Goal: Task Accomplishment & Management: Complete application form

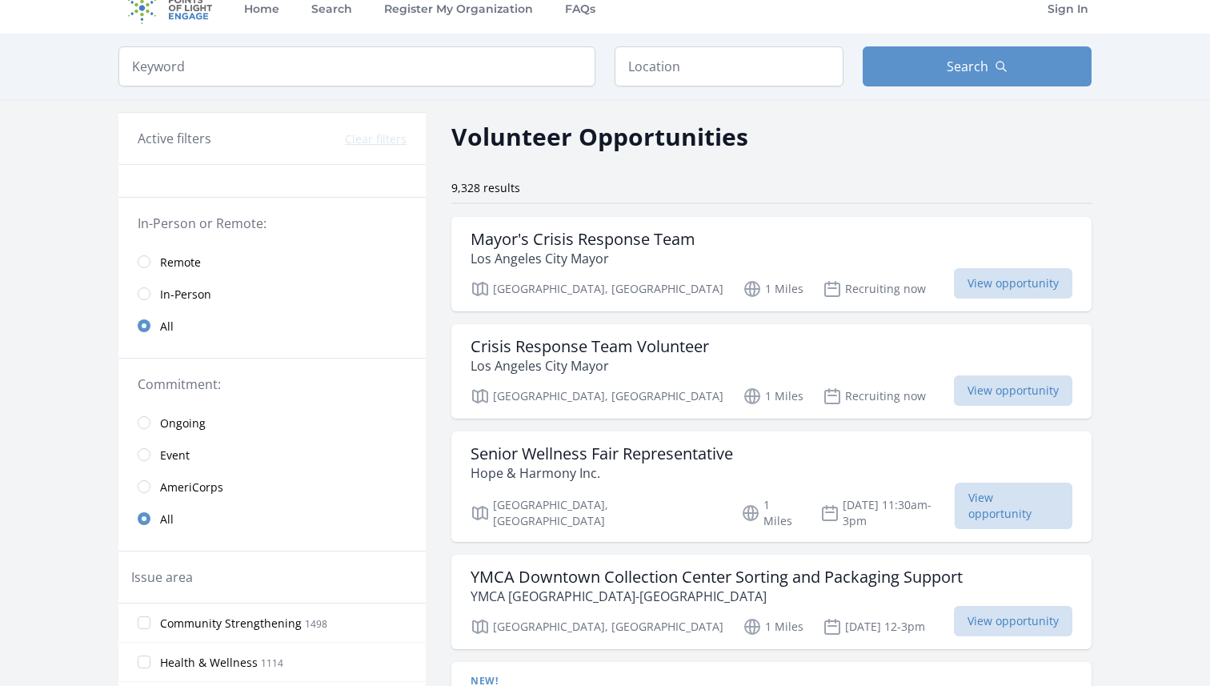
scroll to position [8, 0]
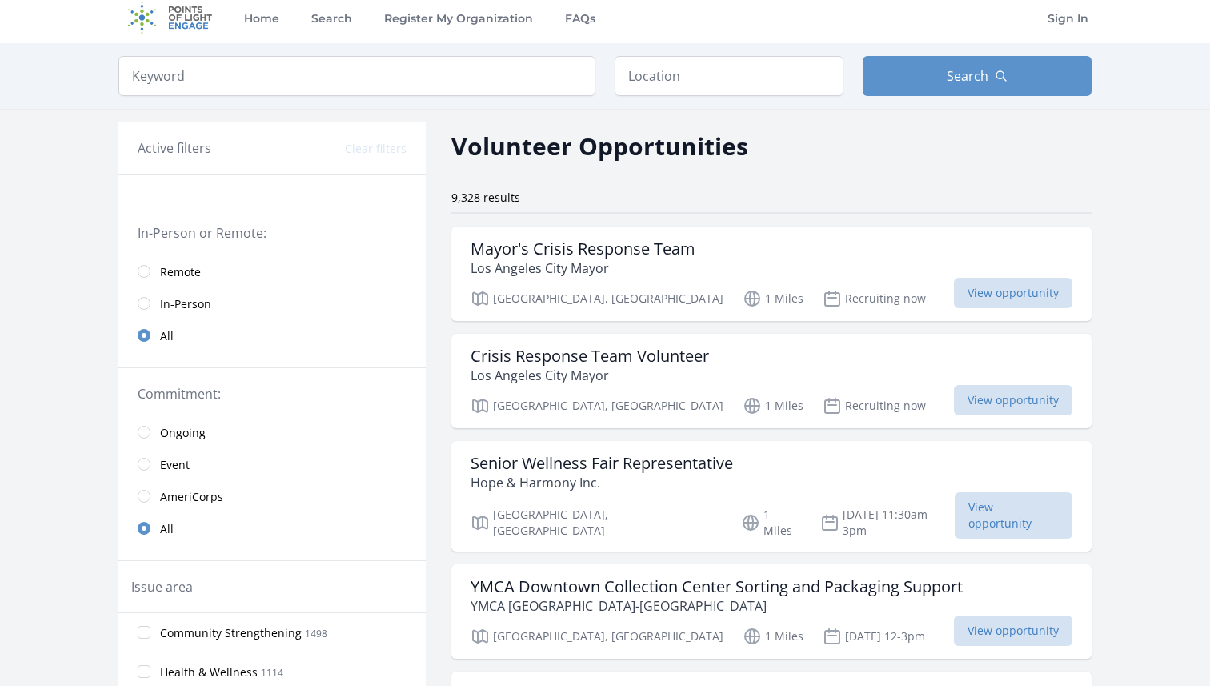
click at [146, 278] on link "Remote" at bounding box center [271, 271] width 307 height 32
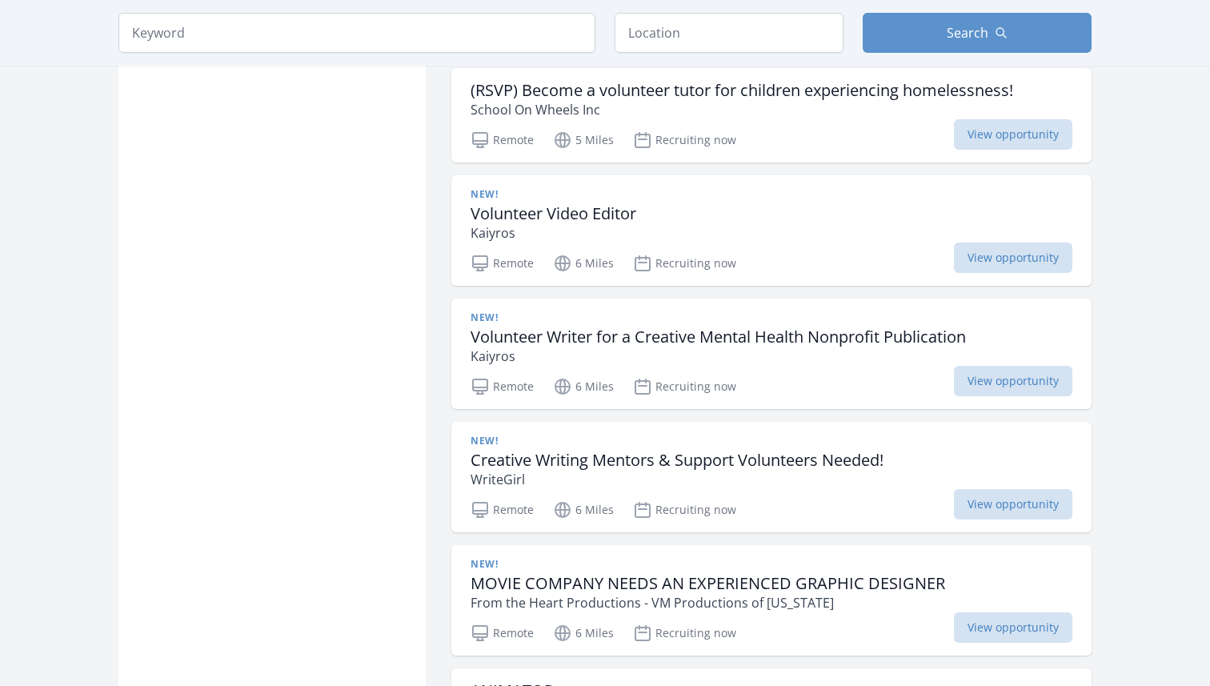
scroll to position [1879, 0]
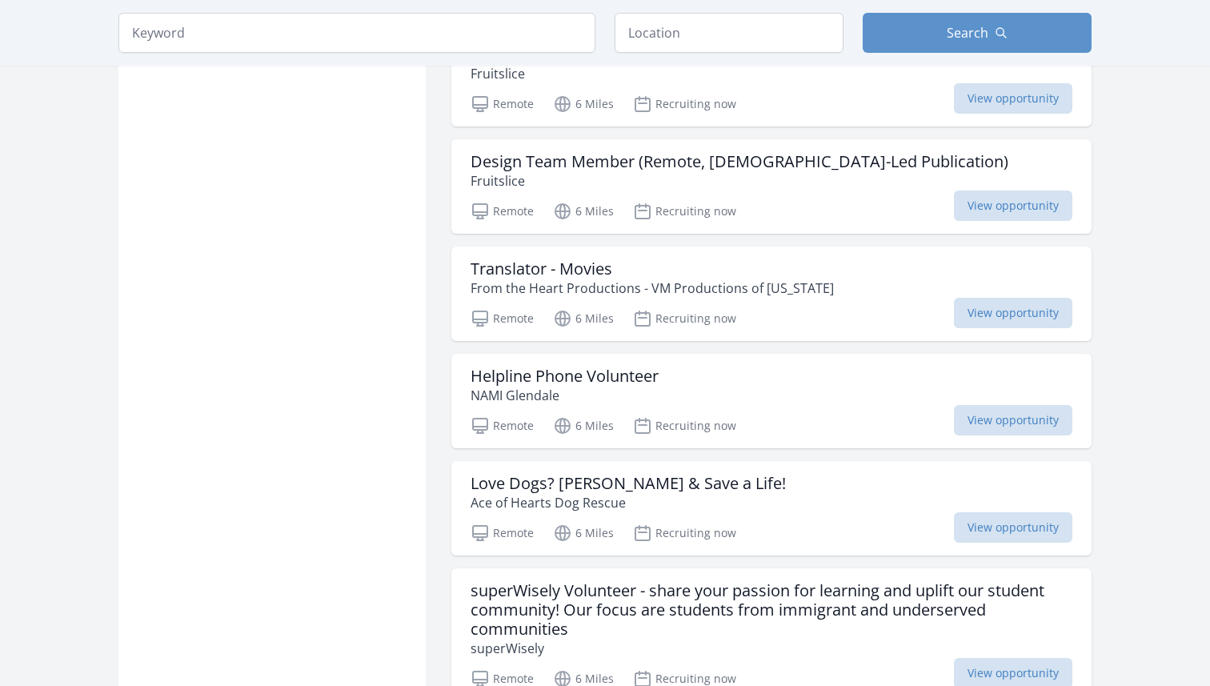
scroll to position [3730, 0]
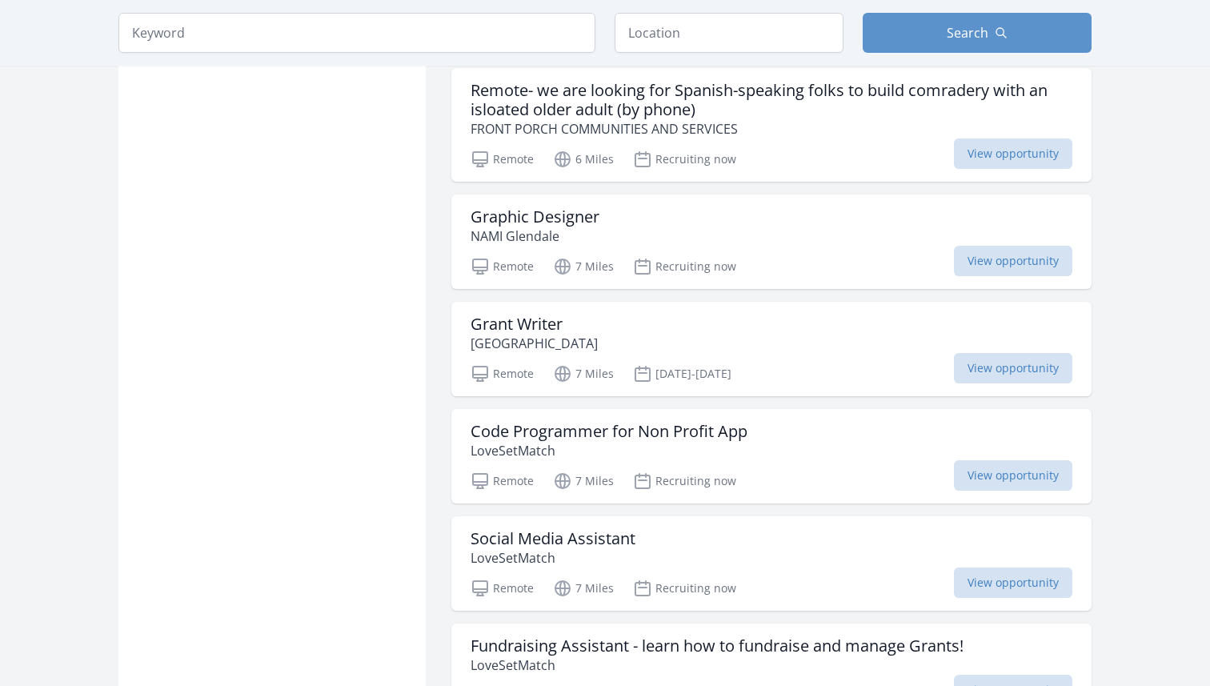
scroll to position [4742, 0]
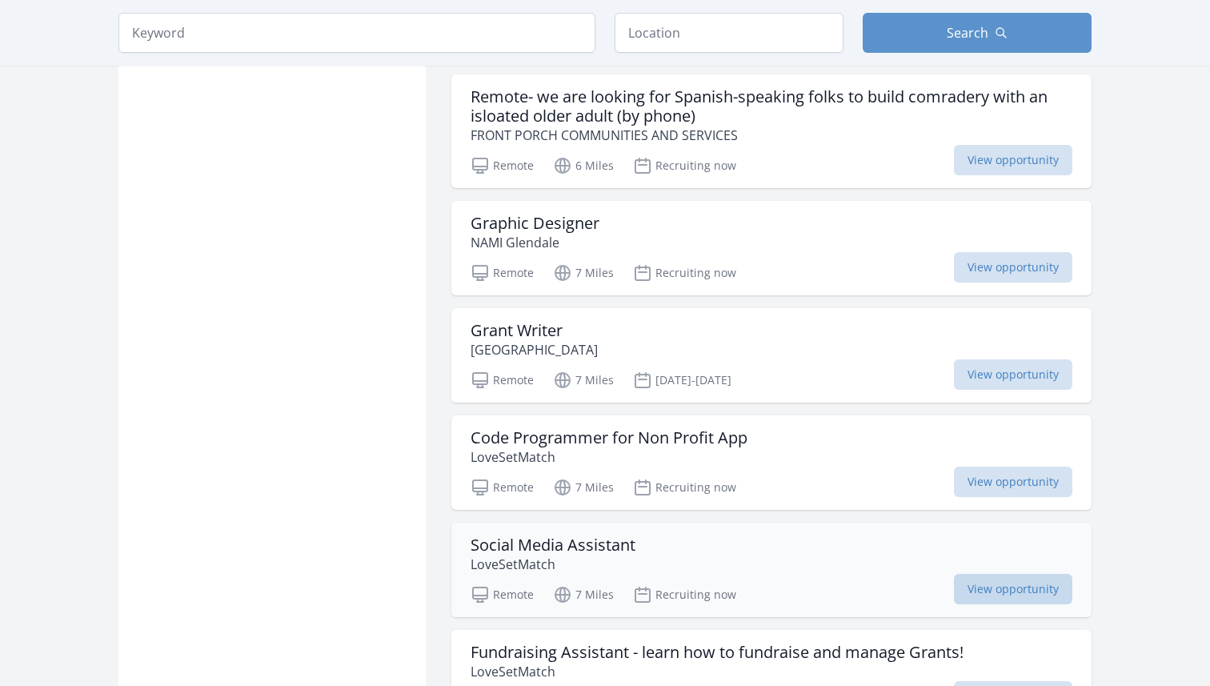
click at [973, 574] on span "View opportunity" at bounding box center [1013, 589] width 118 height 30
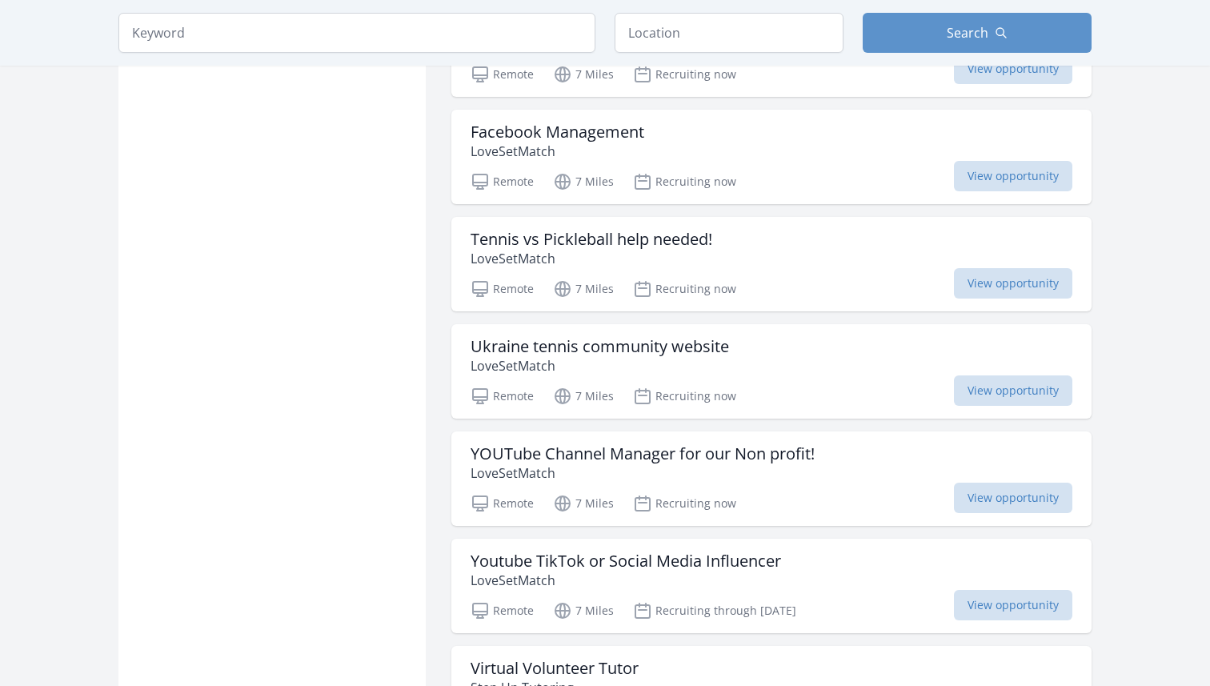
scroll to position [6122, 0]
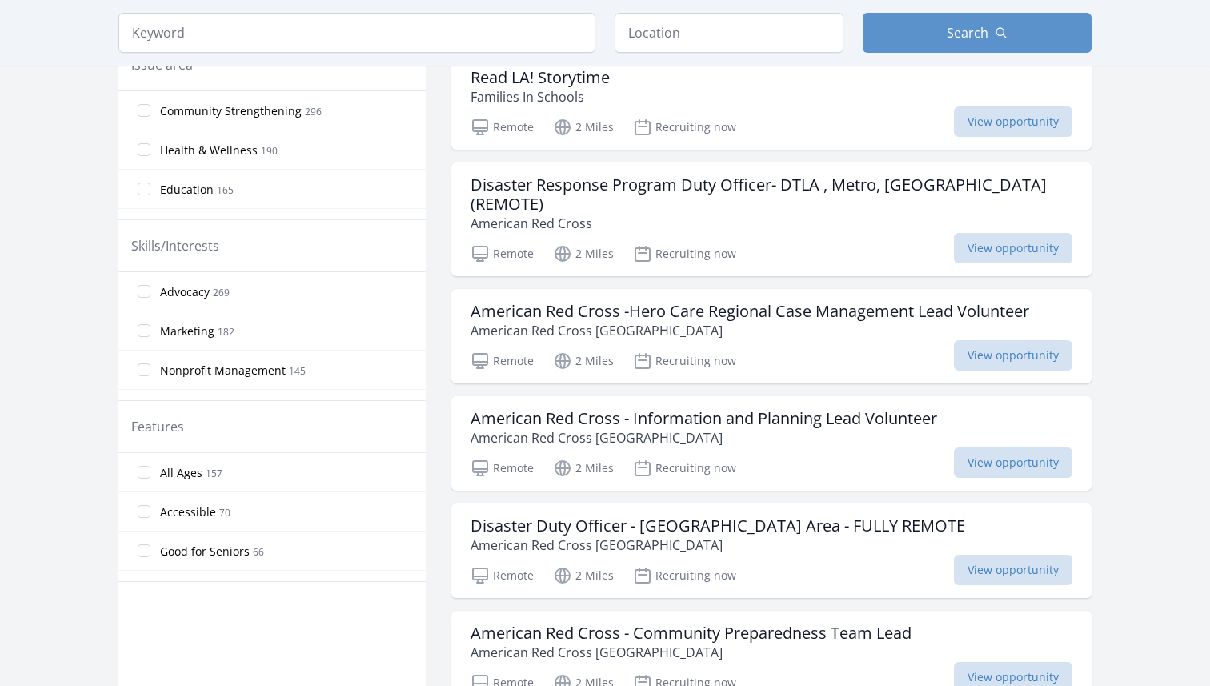
click at [205, 371] on span "Nonprofit Management" at bounding box center [223, 371] width 126 height 16
click at [150, 371] on input "Nonprofit Management 145" at bounding box center [144, 369] width 13 height 13
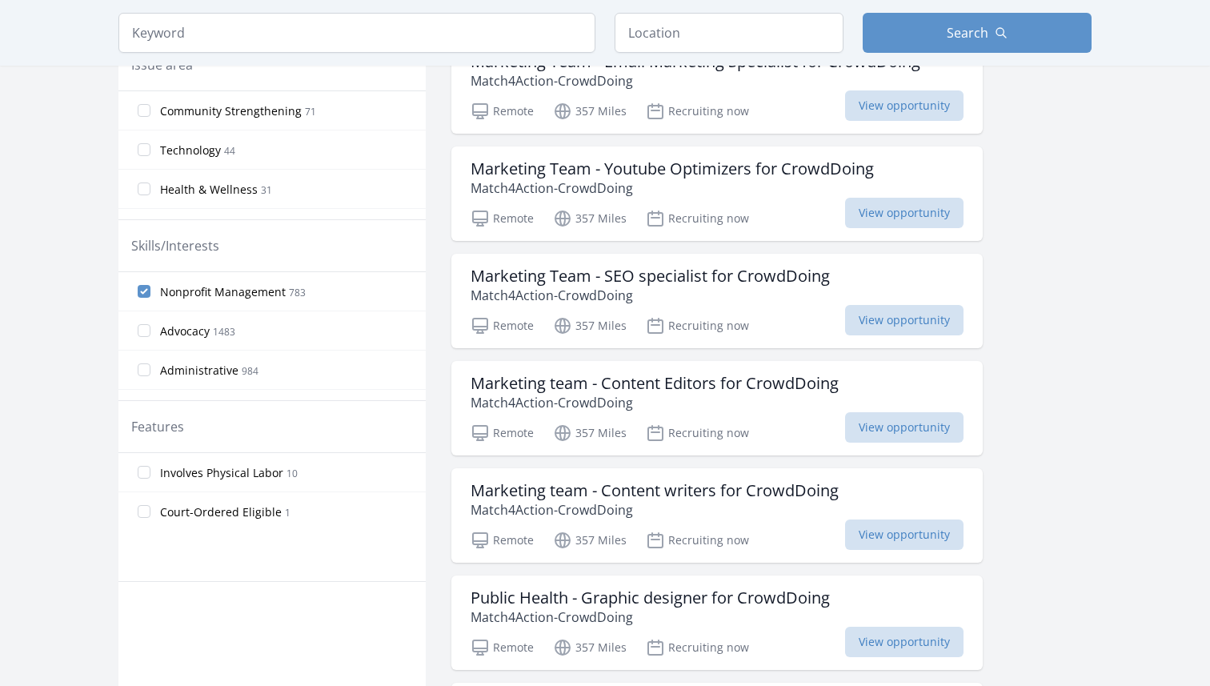
click at [134, 286] on label "Nonprofit Management 783" at bounding box center [271, 291] width 307 height 32
click at [138, 286] on input "Nonprofit Management 783" at bounding box center [144, 291] width 13 height 13
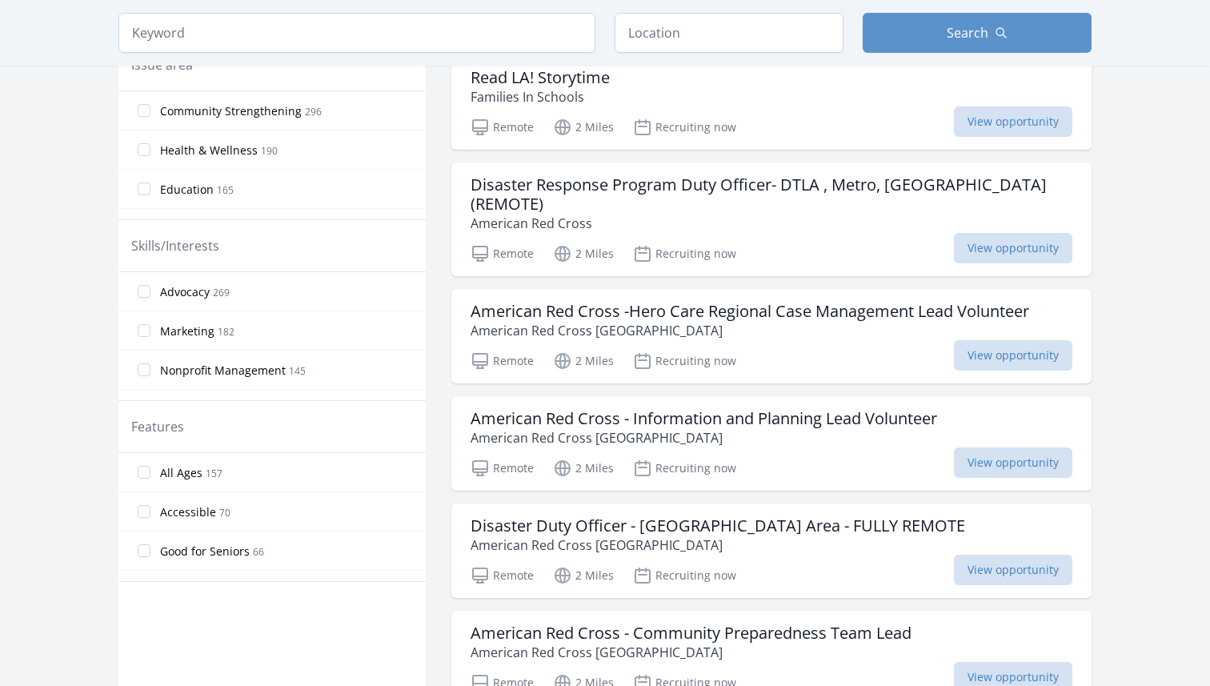
click at [149, 339] on label "Marketing 182" at bounding box center [271, 331] width 307 height 32
click at [149, 337] on input "Marketing 182" at bounding box center [144, 330] width 13 height 13
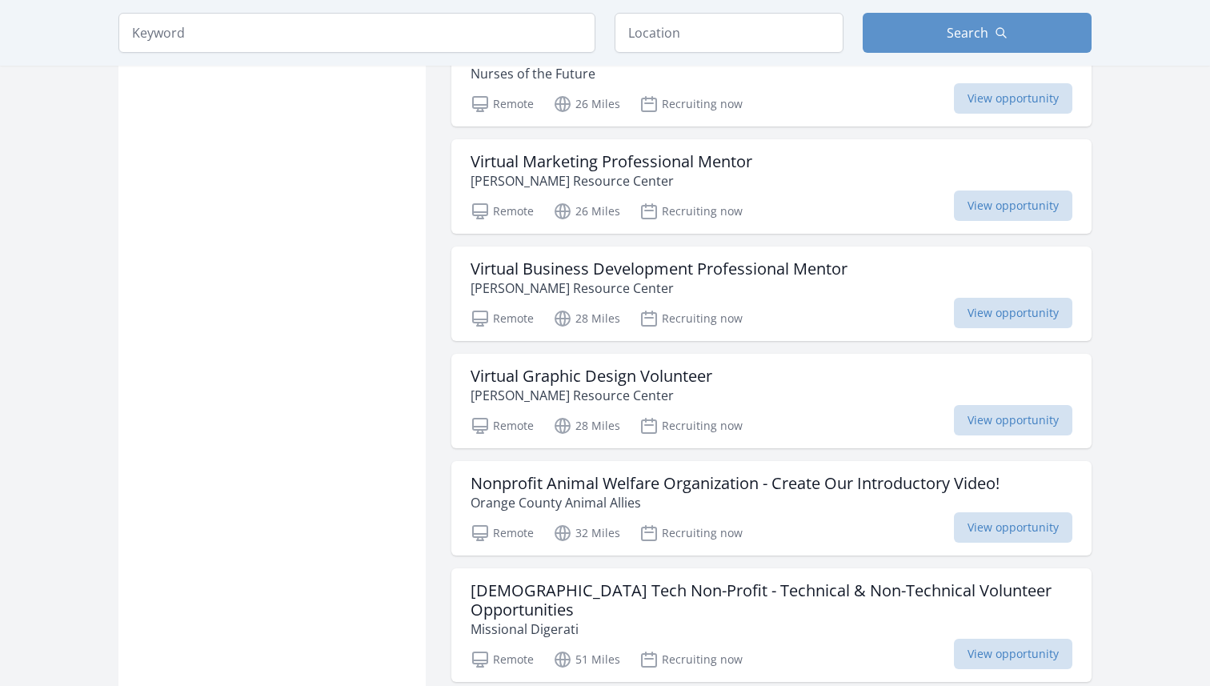
scroll to position [1751, 0]
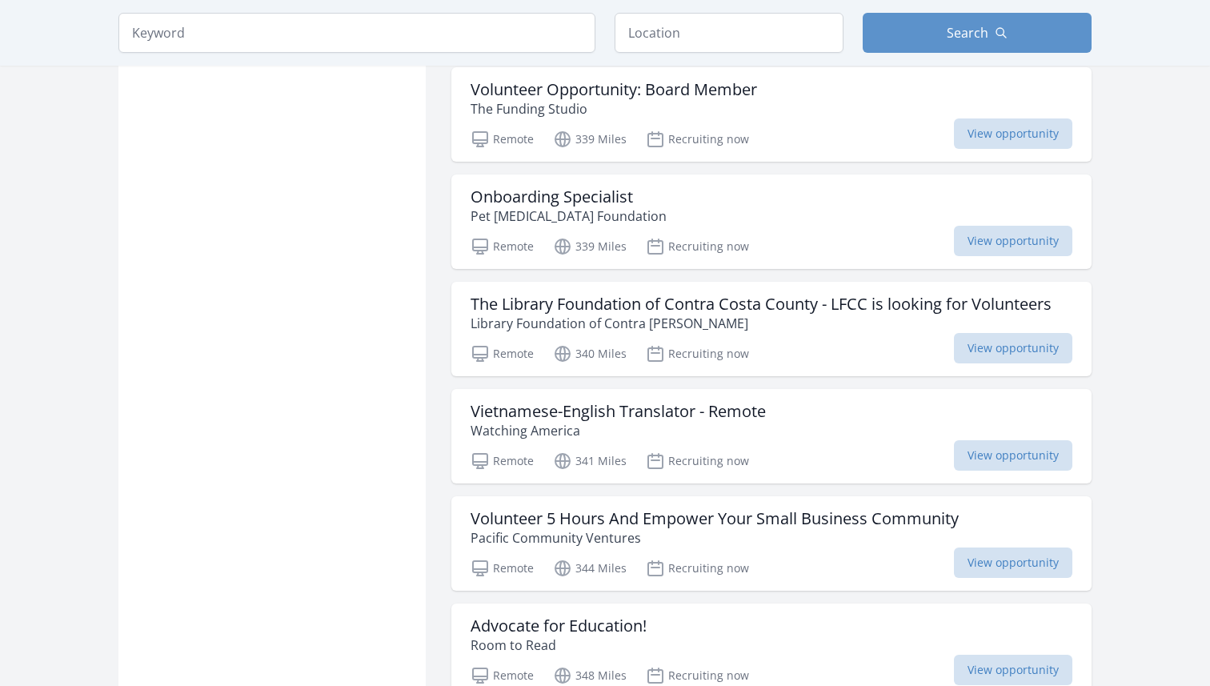
scroll to position [2915, 0]
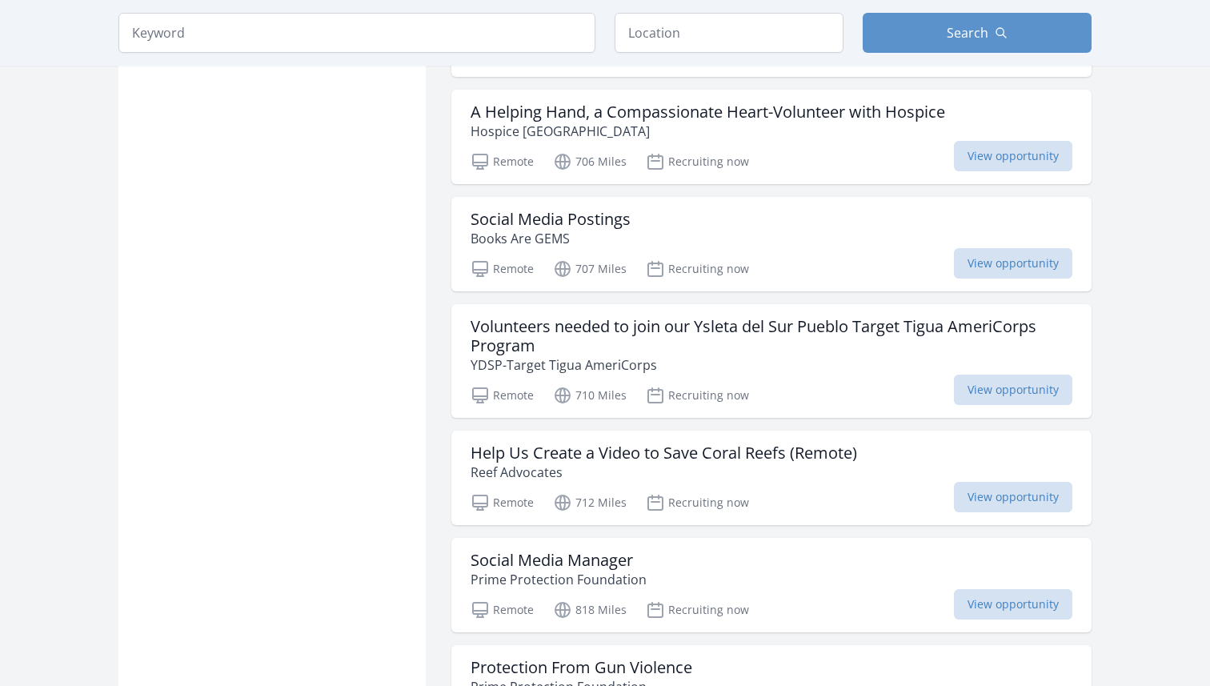
scroll to position [7848, 0]
click at [1017, 278] on span "View opportunity" at bounding box center [1013, 262] width 118 height 30
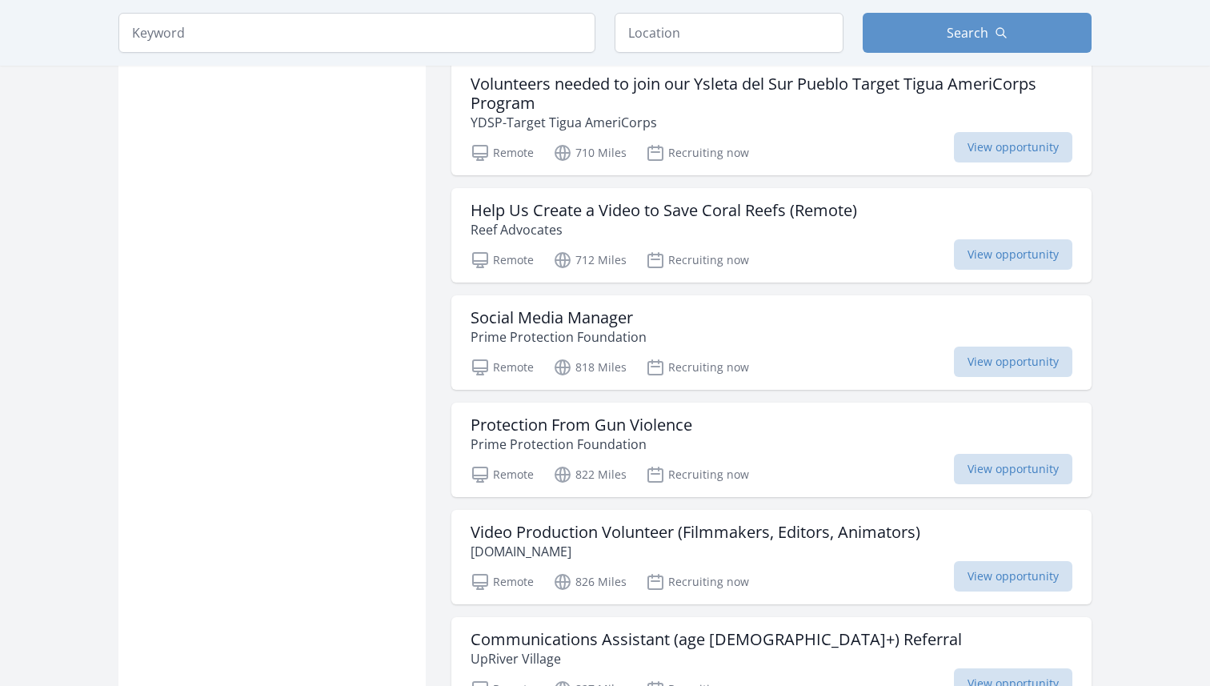
scroll to position [8278, 0]
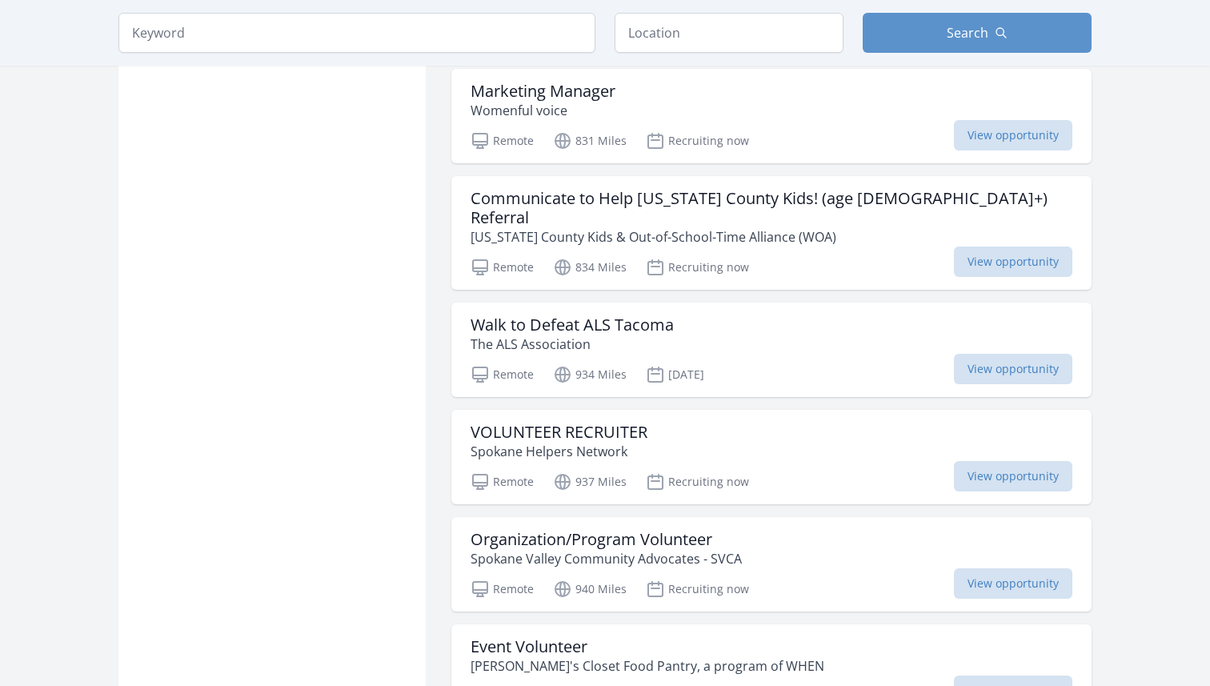
scroll to position [9065, 0]
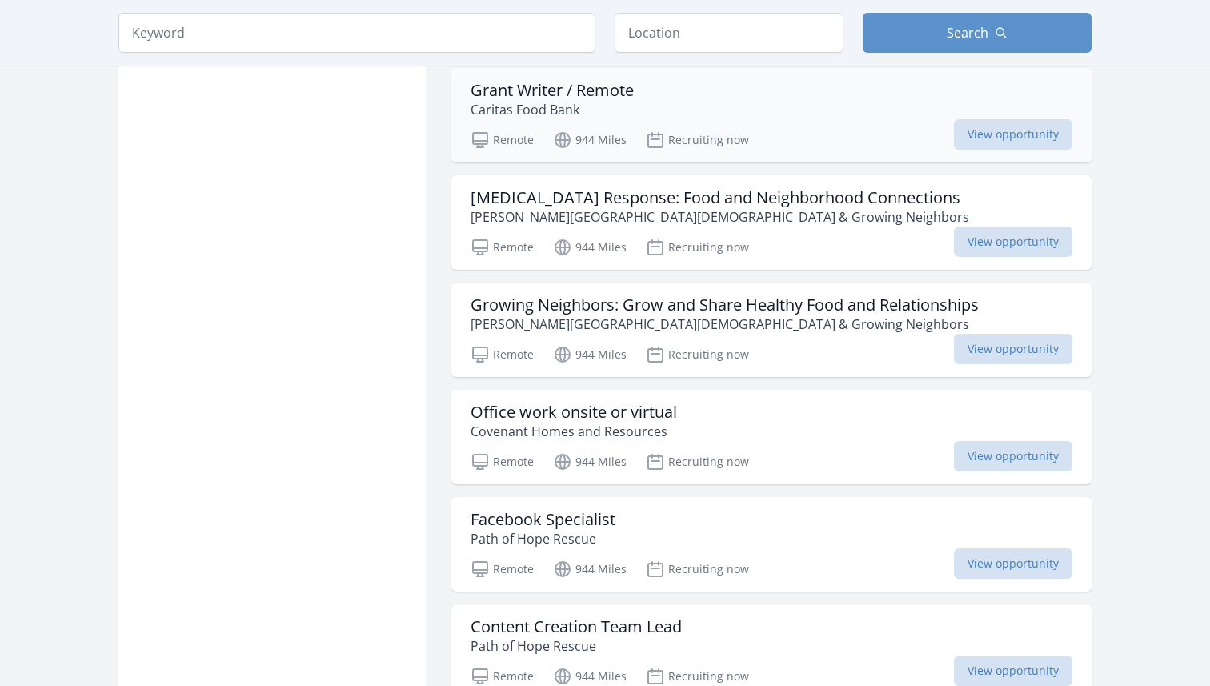
scroll to position [11222, 0]
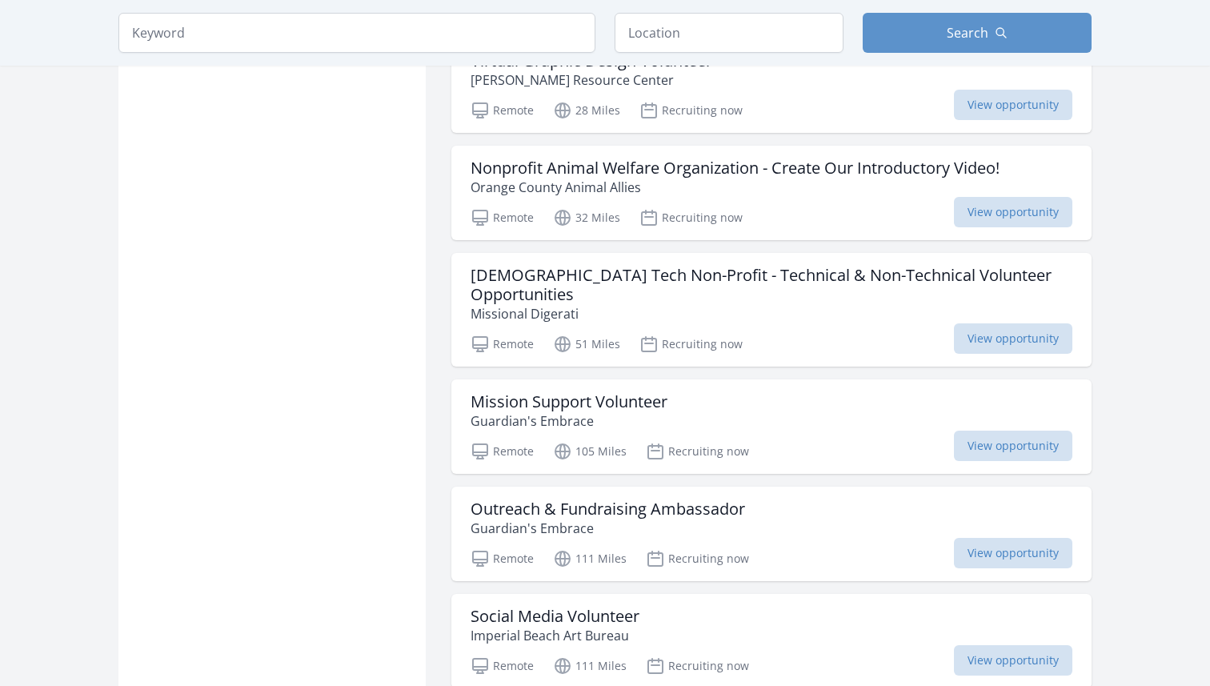
scroll to position [1907, 0]
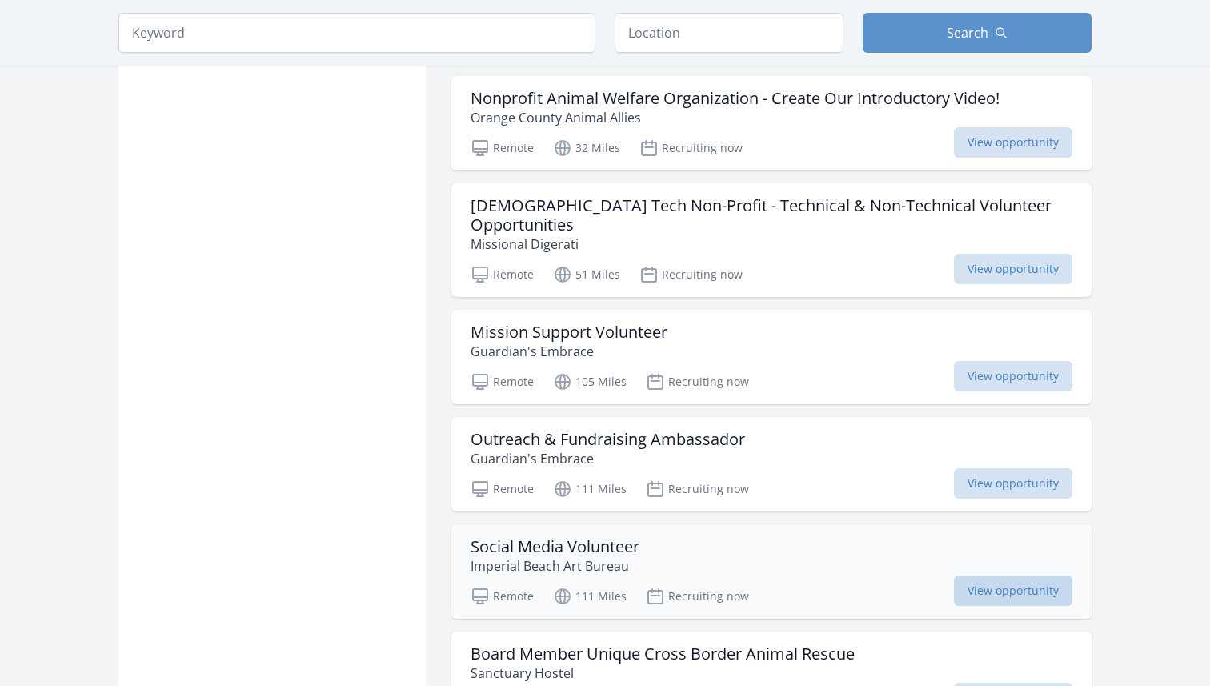
click at [1001, 576] on span "View opportunity" at bounding box center [1013, 591] width 118 height 30
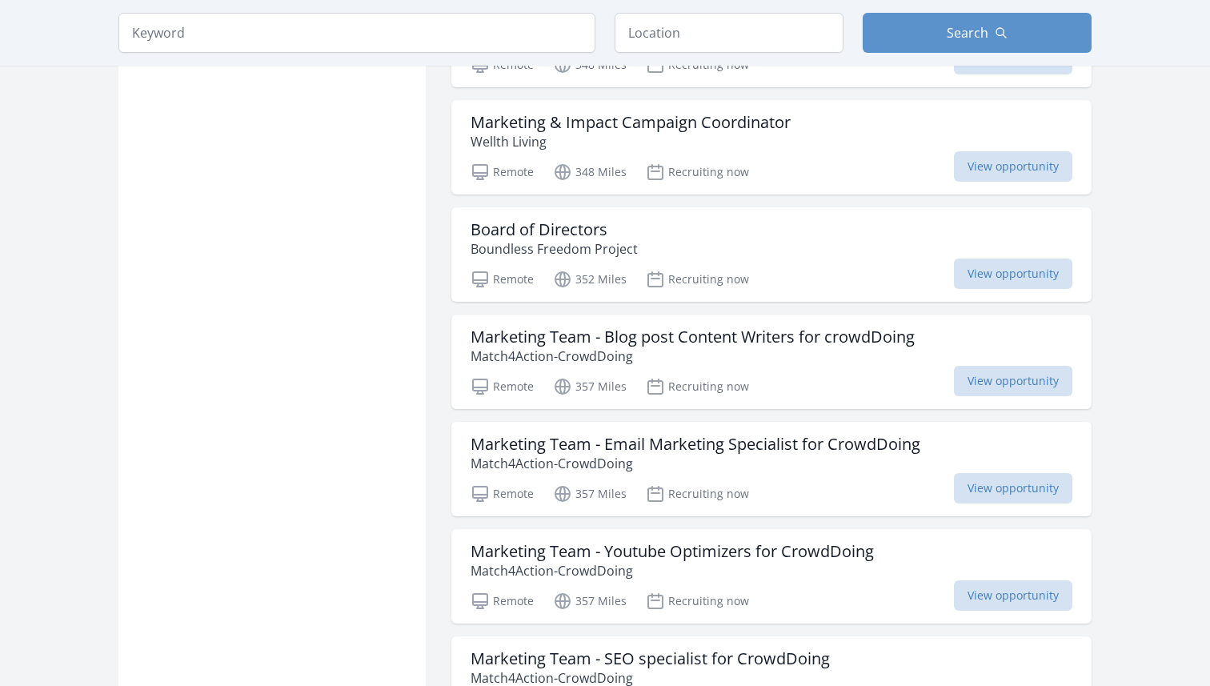
scroll to position [3625, 0]
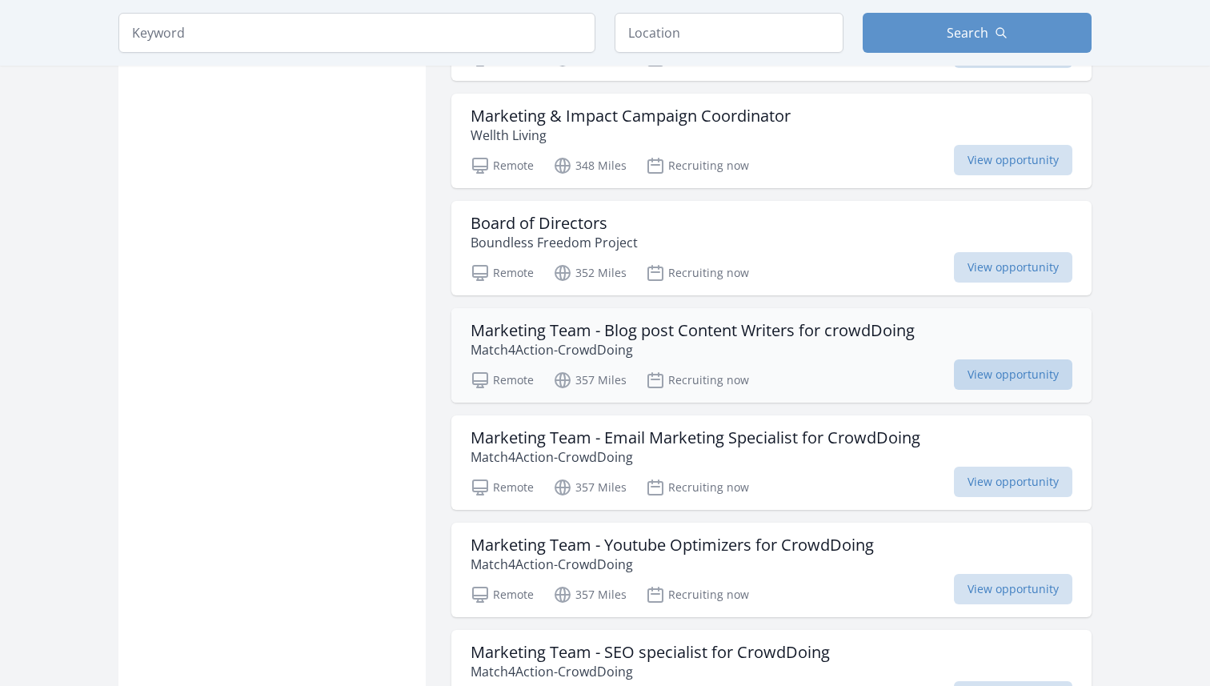
click at [1029, 360] on span "View opportunity" at bounding box center [1013, 374] width 118 height 30
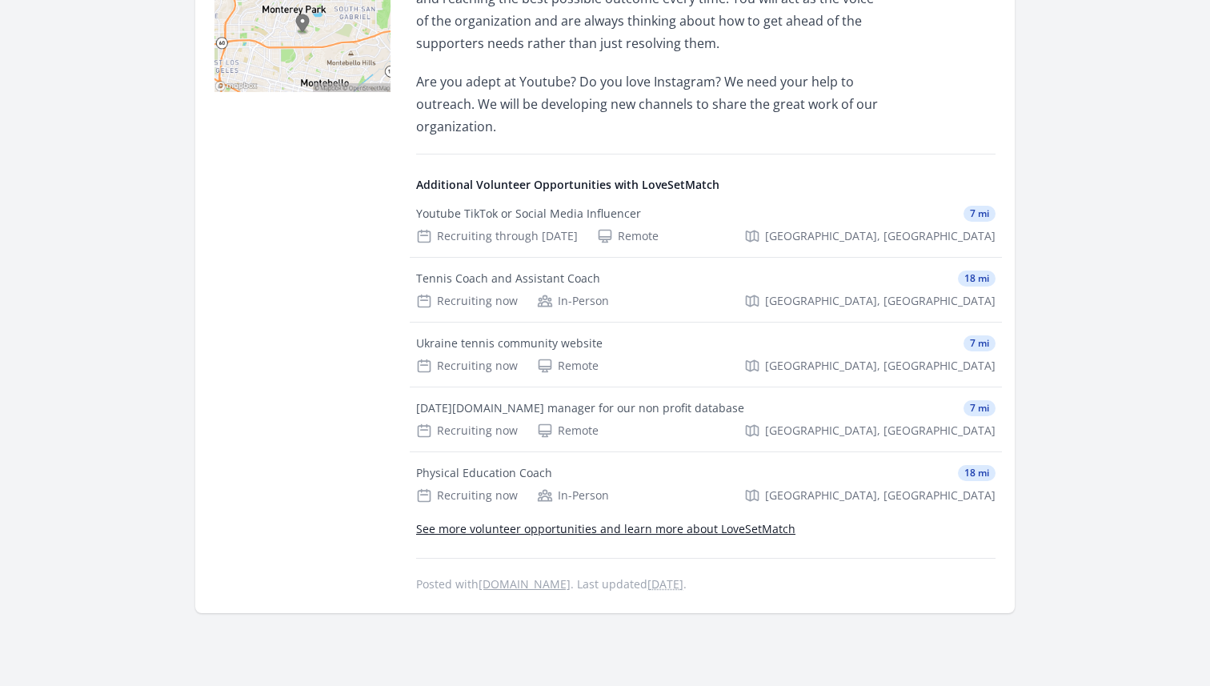
scroll to position [466, 0]
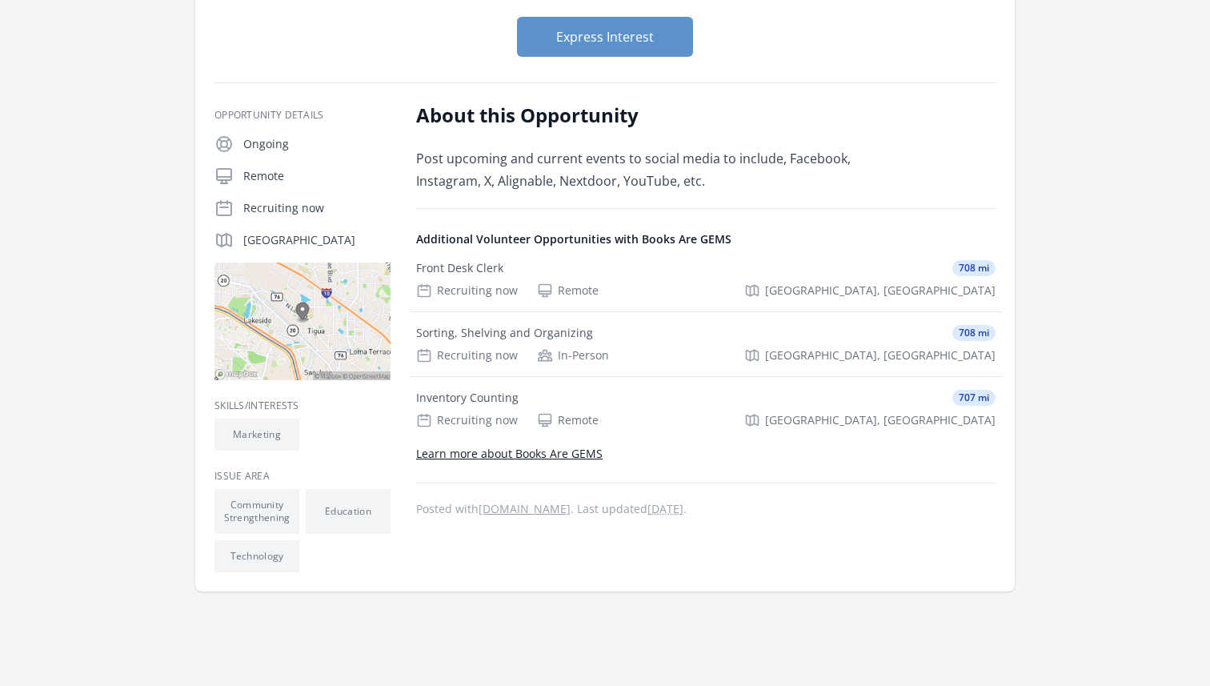
scroll to position [126, 0]
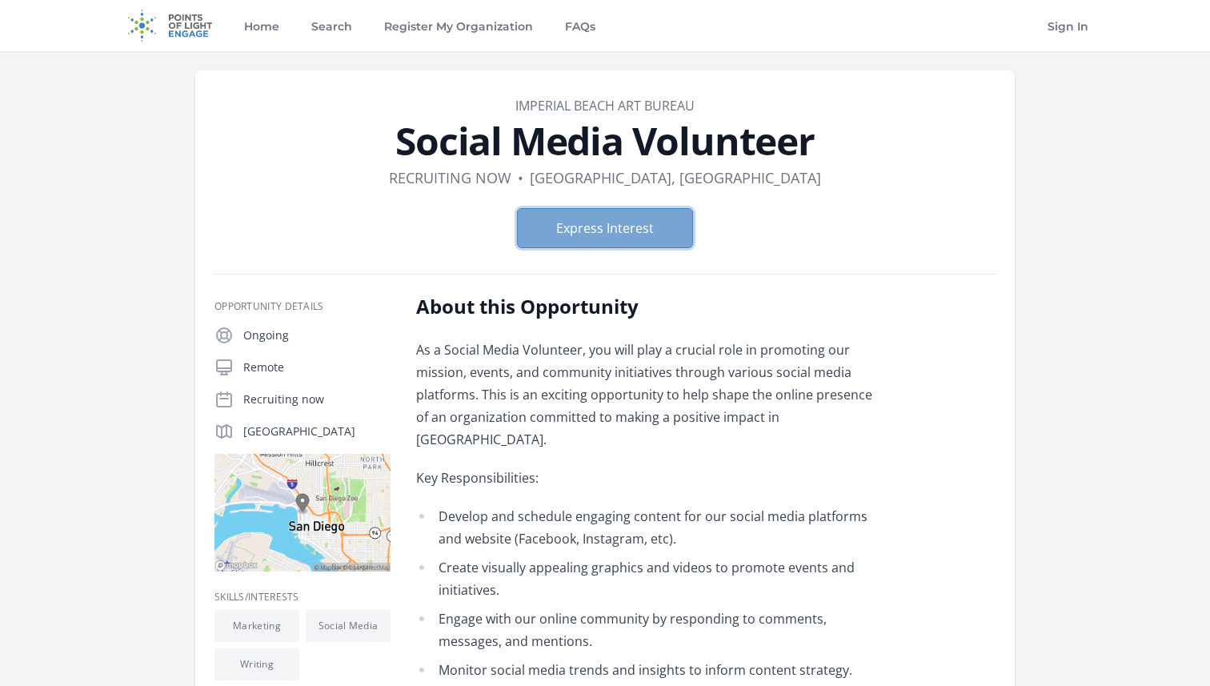
click at [648, 242] on button "Express Interest" at bounding box center [605, 228] width 176 height 40
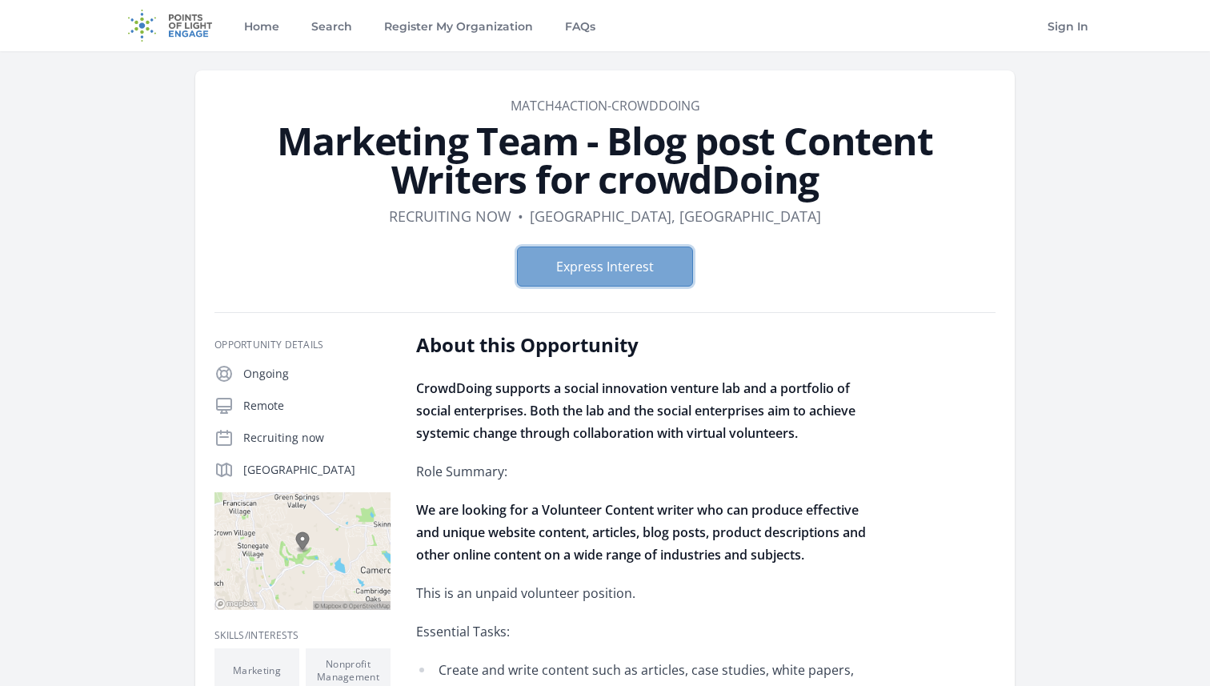
click at [619, 264] on button "Express Interest" at bounding box center [605, 267] width 176 height 40
click at [295, 252] on form "Express Interest" at bounding box center [605, 267] width 781 height 40
click at [570, 263] on button "Express Interest" at bounding box center [605, 267] width 176 height 40
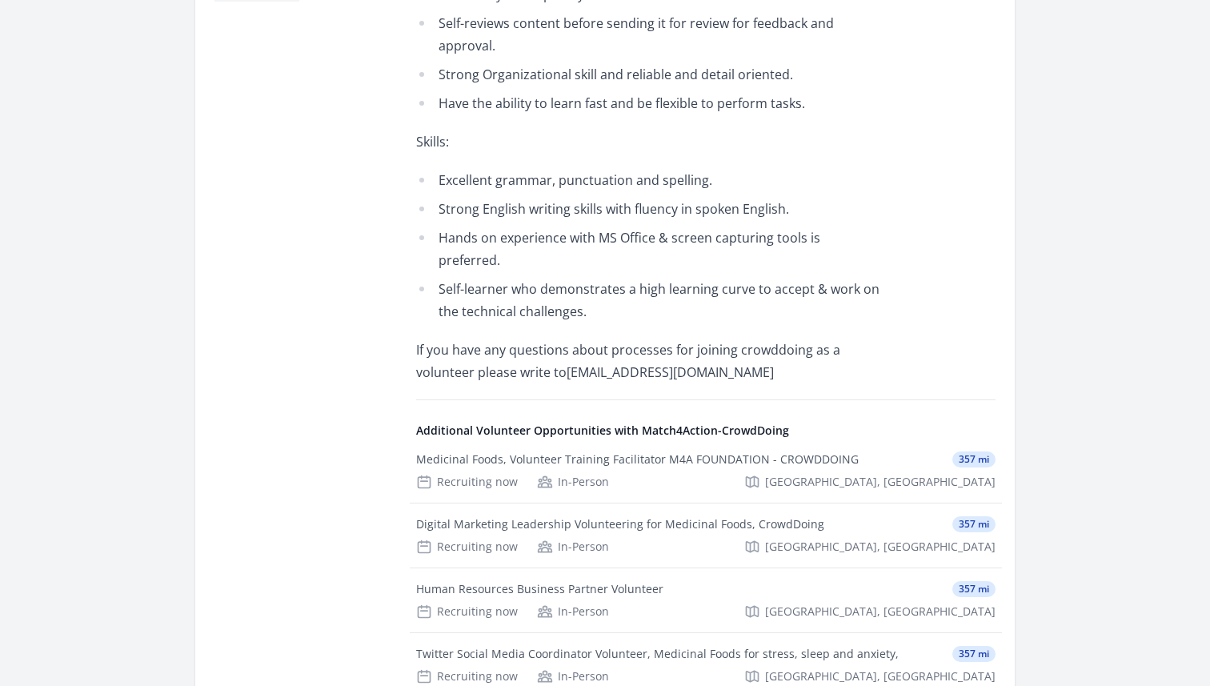
scroll to position [913, 0]
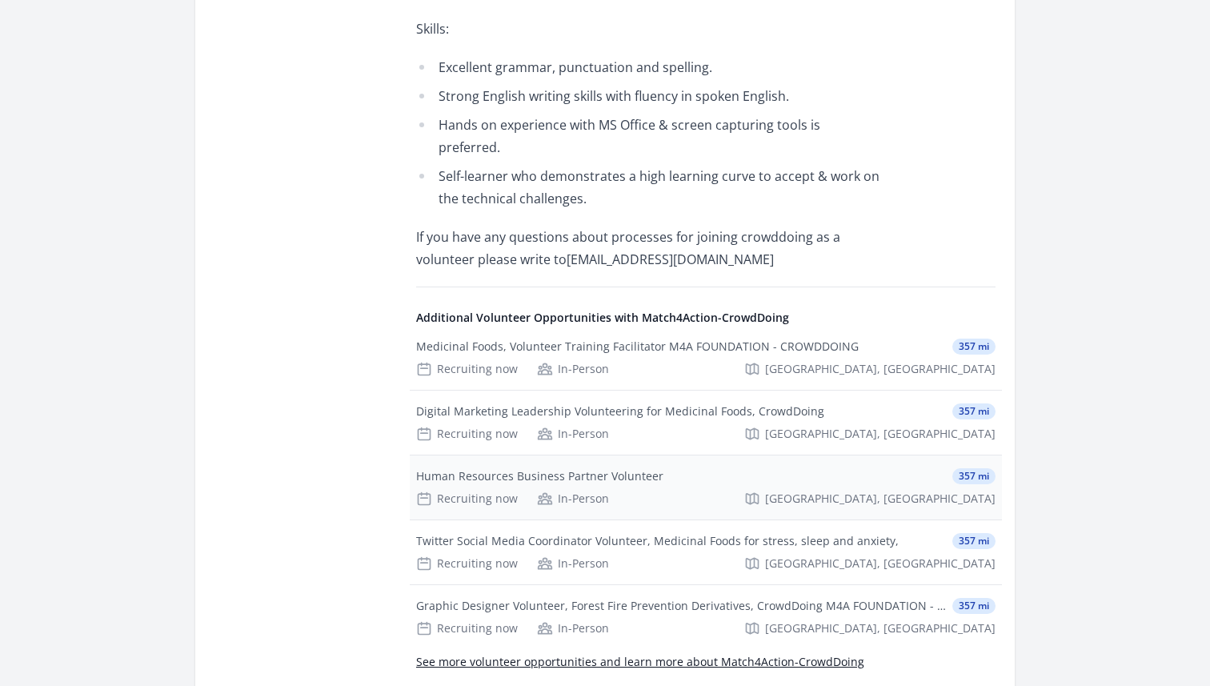
click at [666, 455] on div "Human Resources Business Partner Volunteer 357 mi Recruiting now In-Person El D…" at bounding box center [706, 487] width 592 height 64
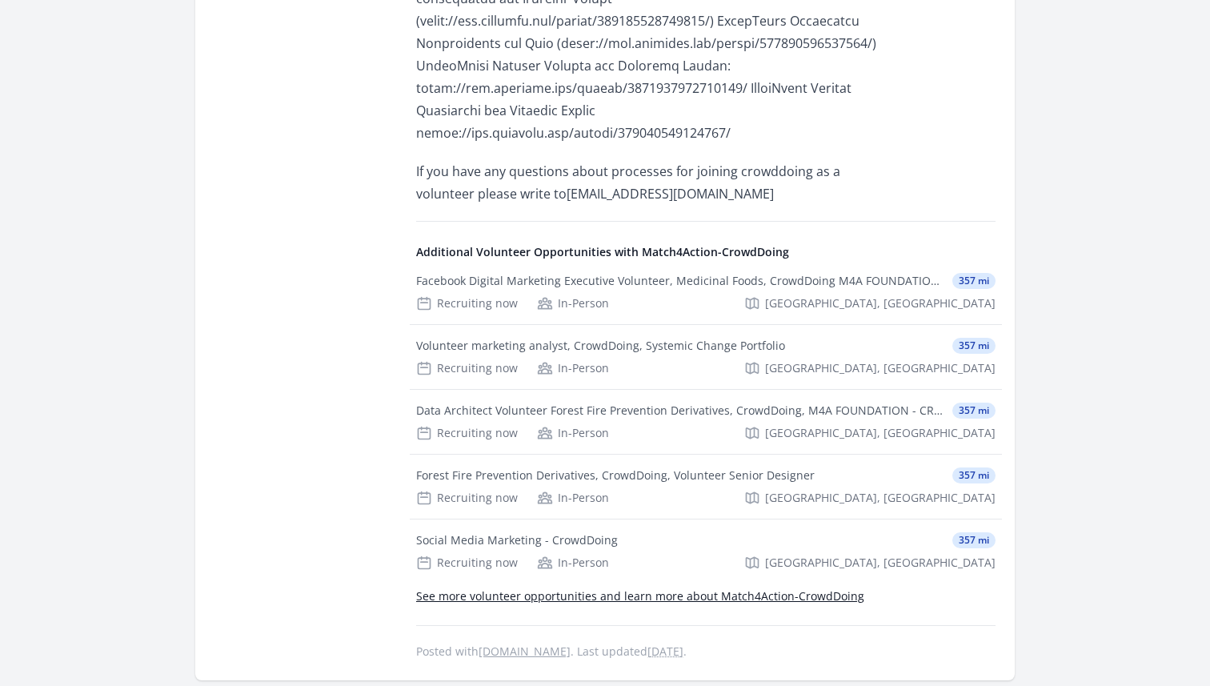
scroll to position [1758, 0]
click at [782, 554] on div "Recruiting now In-Person [GEOGRAPHIC_DATA], [GEOGRAPHIC_DATA]" at bounding box center [706, 562] width 580 height 16
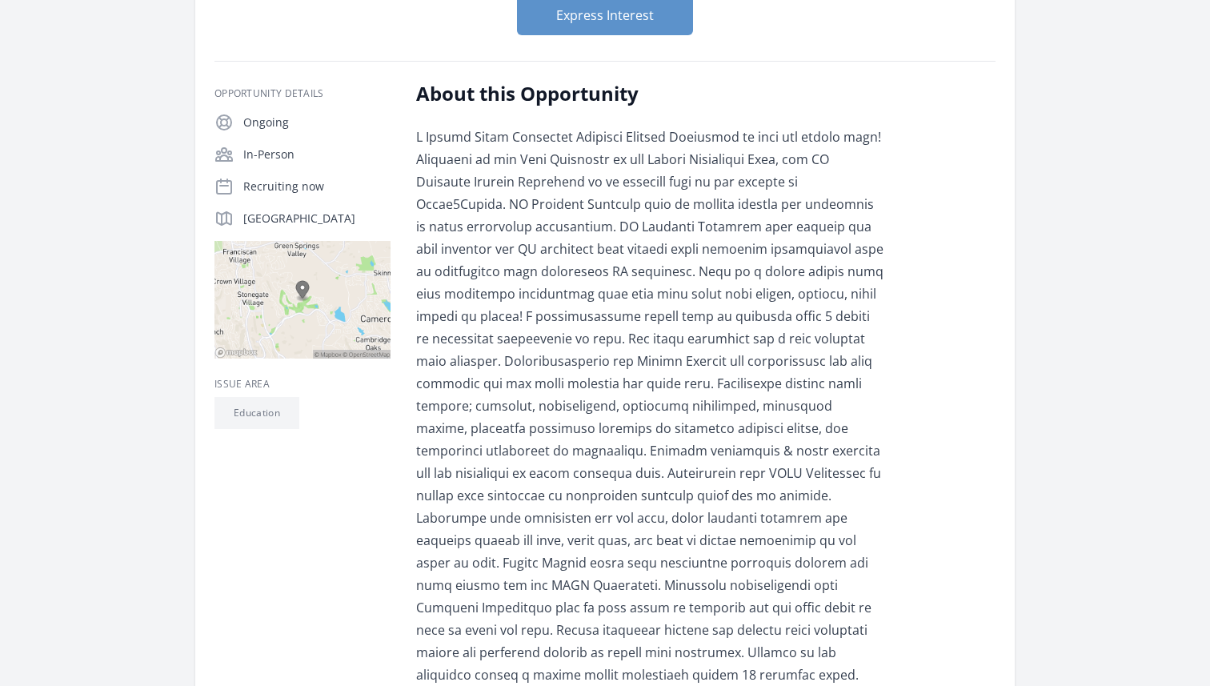
scroll to position [0, 0]
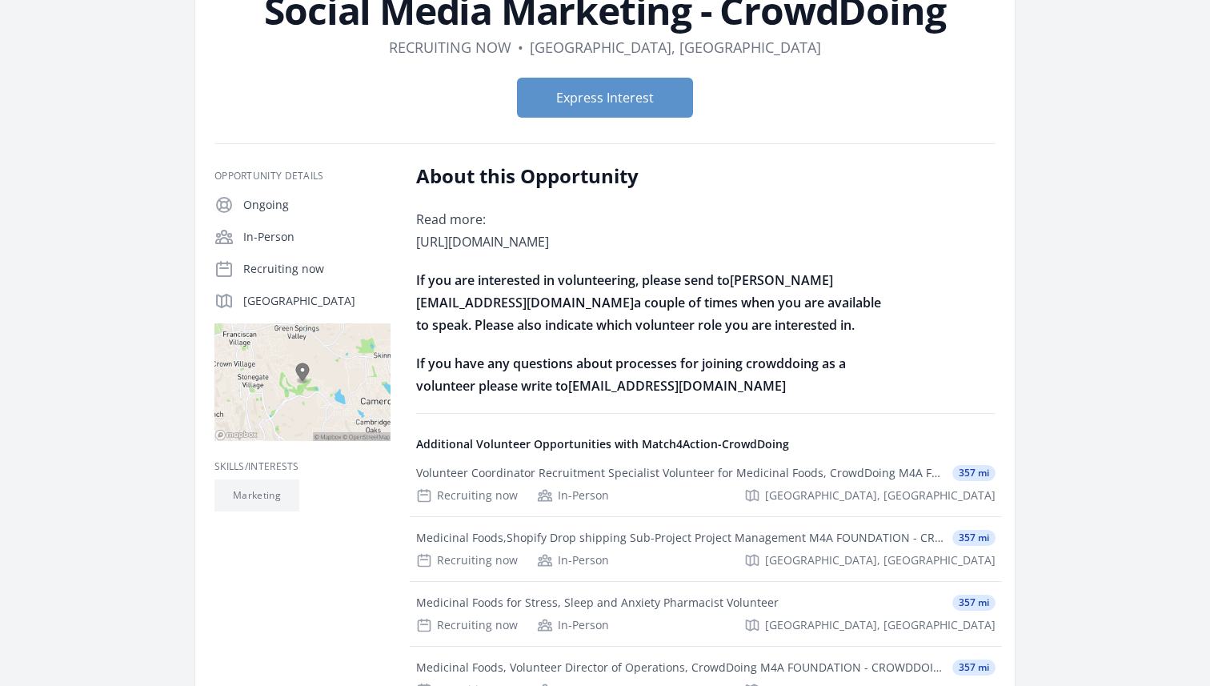
scroll to position [126, 0]
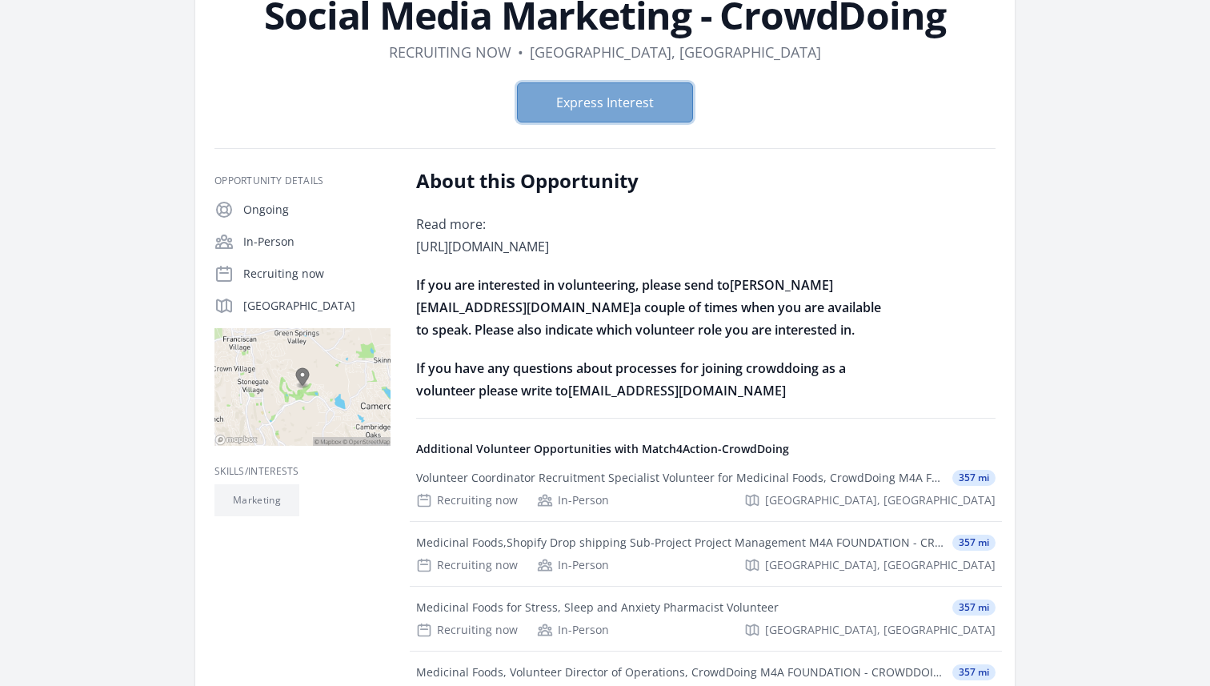
click at [637, 110] on button "Express Interest" at bounding box center [605, 102] width 176 height 40
